Goal: Find specific page/section: Find specific page/section

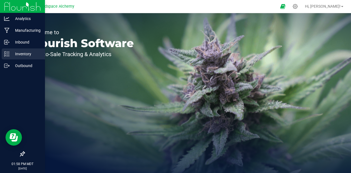
click at [29, 52] on p "Inventory" at bounding box center [26, 54] width 33 height 7
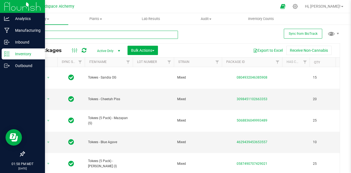
click at [63, 36] on input "text" at bounding box center [101, 35] width 154 height 8
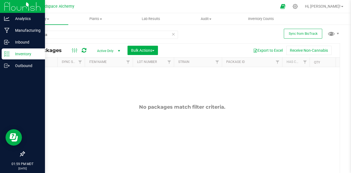
click at [210, 126] on div "No packages match filter criteria." at bounding box center [182, 140] width 316 height 146
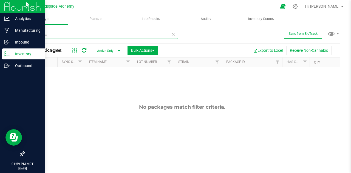
click at [56, 33] on input "gas tanks" at bounding box center [101, 35] width 154 height 8
type input "g"
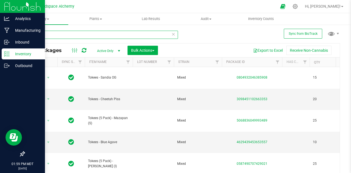
click at [169, 34] on input "tokee" at bounding box center [101, 35] width 154 height 8
click at [173, 33] on input "tokee" at bounding box center [101, 35] width 154 height 8
type input "tokee"
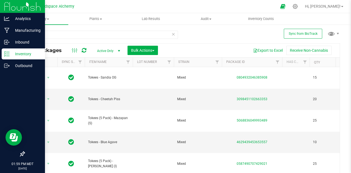
click at [172, 33] on icon at bounding box center [174, 34] width 4 height 7
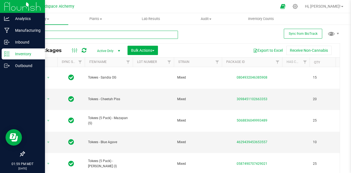
click at [89, 38] on input "text" at bounding box center [101, 35] width 154 height 8
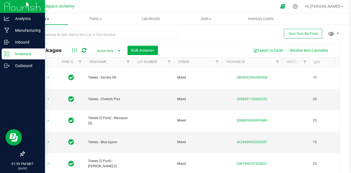
click at [49, 17] on span "Inventory" at bounding box center [40, 18] width 55 height 5
click at [48, 68] on span "From bill of materials" at bounding box center [38, 66] width 50 height 5
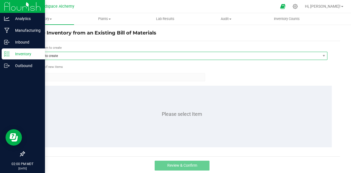
click at [68, 56] on span "Item to create" at bounding box center [177, 56] width 288 height 8
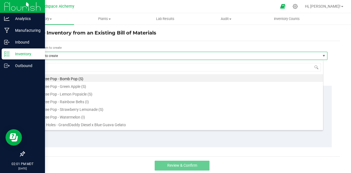
click at [23, 54] on p "Inventory" at bounding box center [26, 54] width 33 height 7
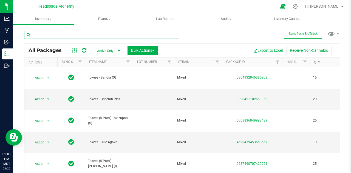
click at [90, 36] on input "text" at bounding box center [101, 35] width 154 height 8
type input "f"
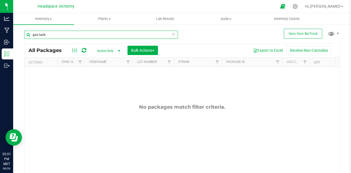
type input "gas tank"
click at [174, 31] on input "gas tank" at bounding box center [101, 35] width 154 height 8
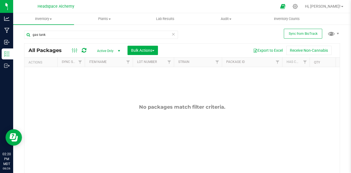
click at [172, 35] on icon at bounding box center [174, 34] width 4 height 7
